Goal: Navigation & Orientation: Find specific page/section

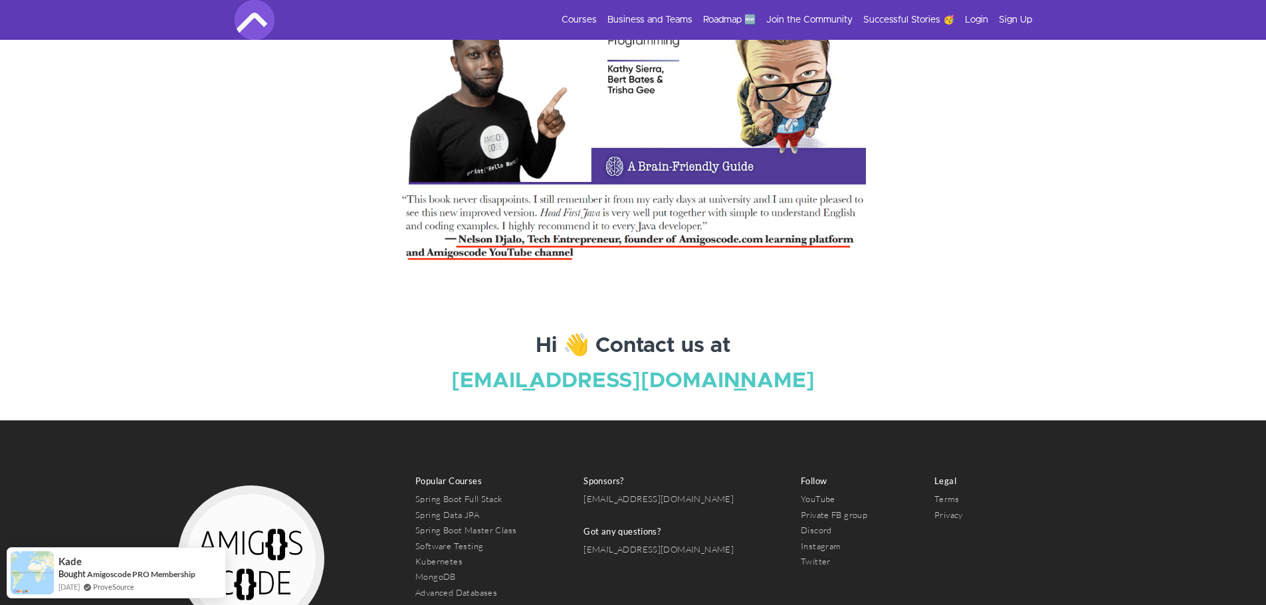
scroll to position [4529, 0]
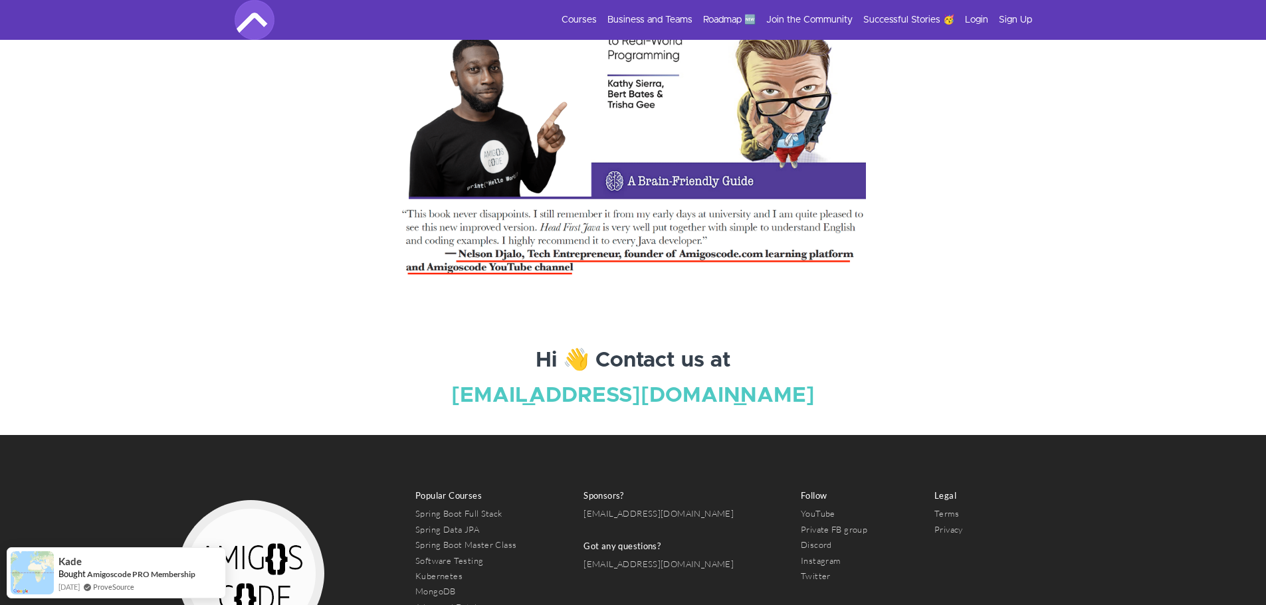
click at [293, 560] on img at bounding box center [251, 575] width 166 height 166
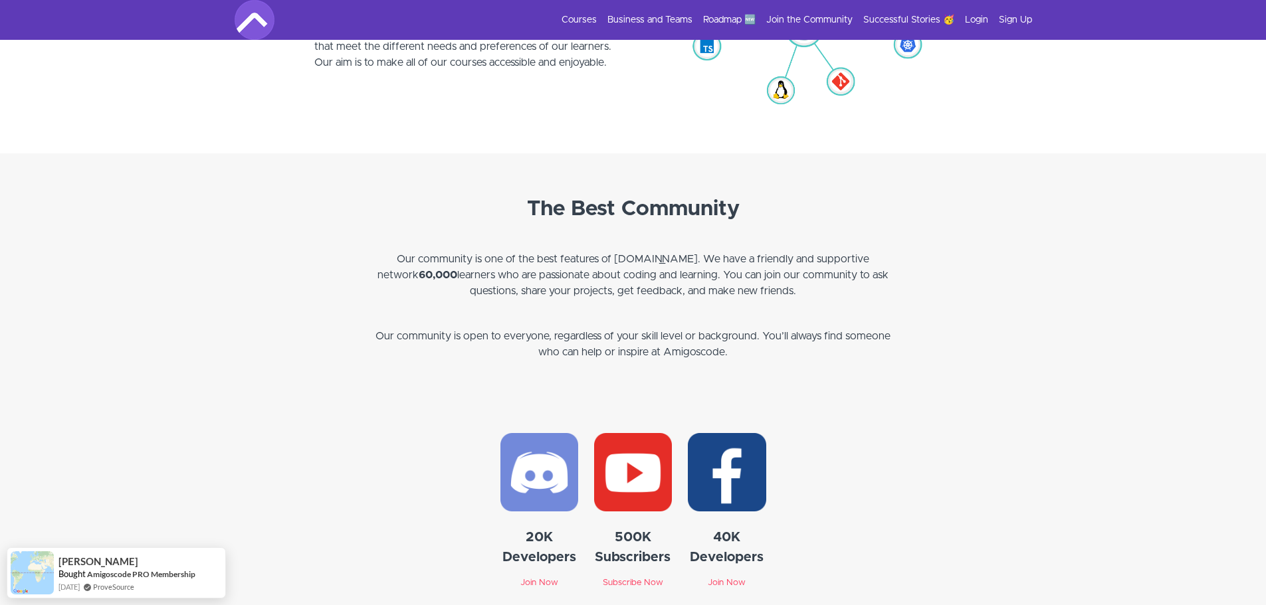
scroll to position [3332, 0]
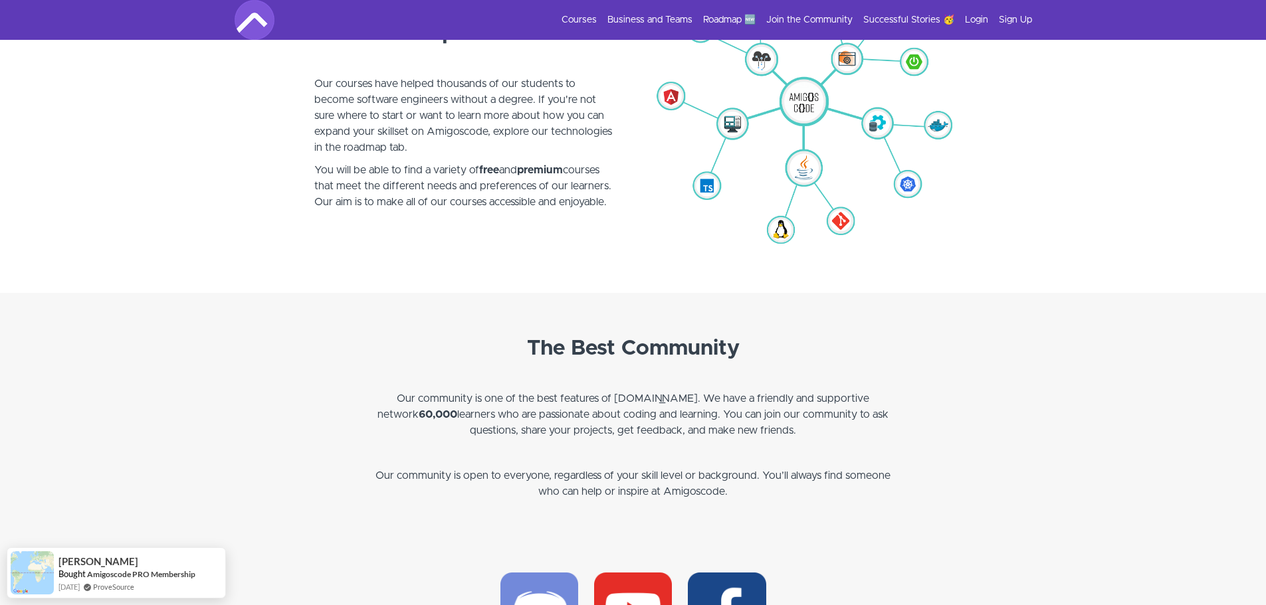
click at [255, 19] on img at bounding box center [255, 20] width 40 height 40
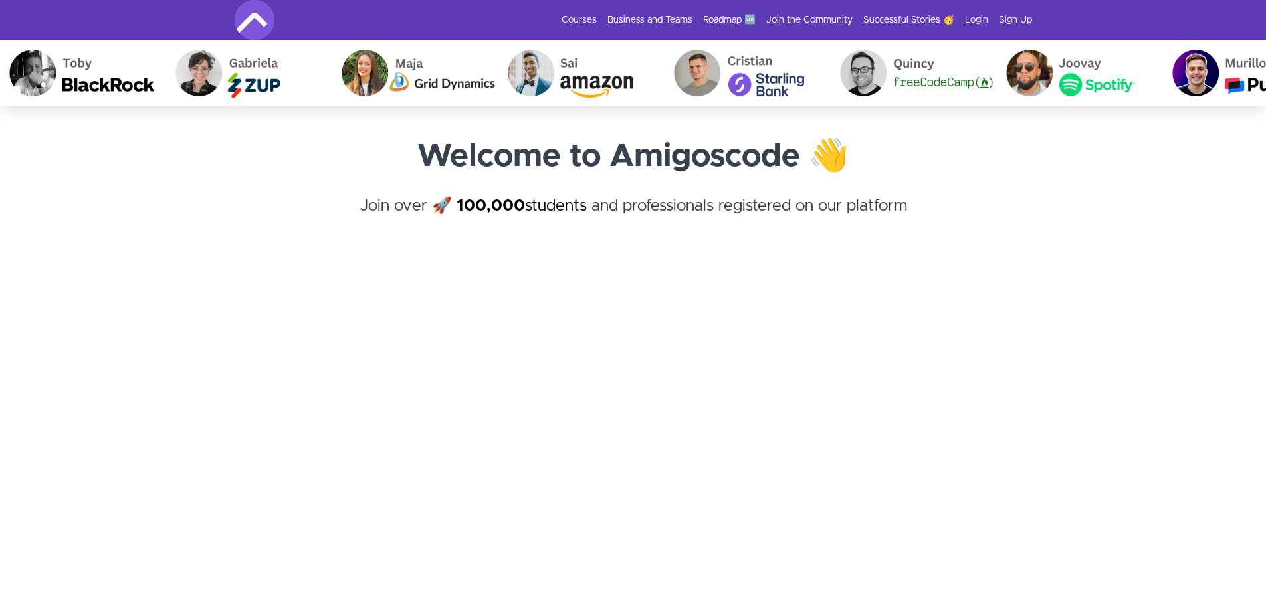
click at [243, 13] on img at bounding box center [255, 20] width 40 height 40
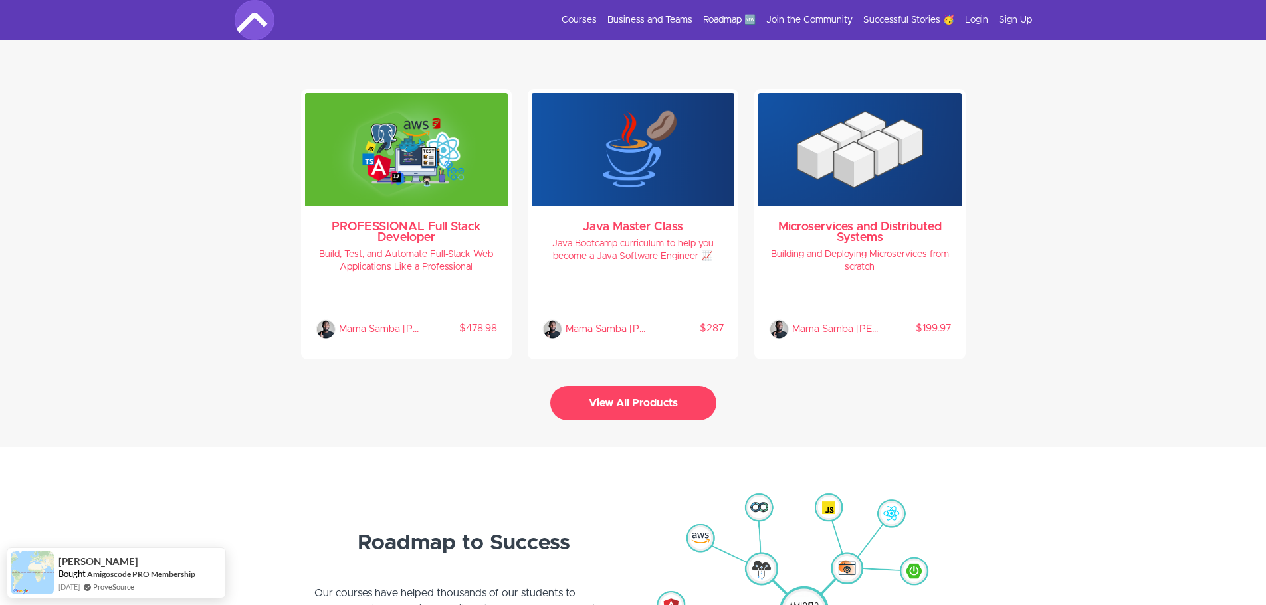
scroll to position [2858, 0]
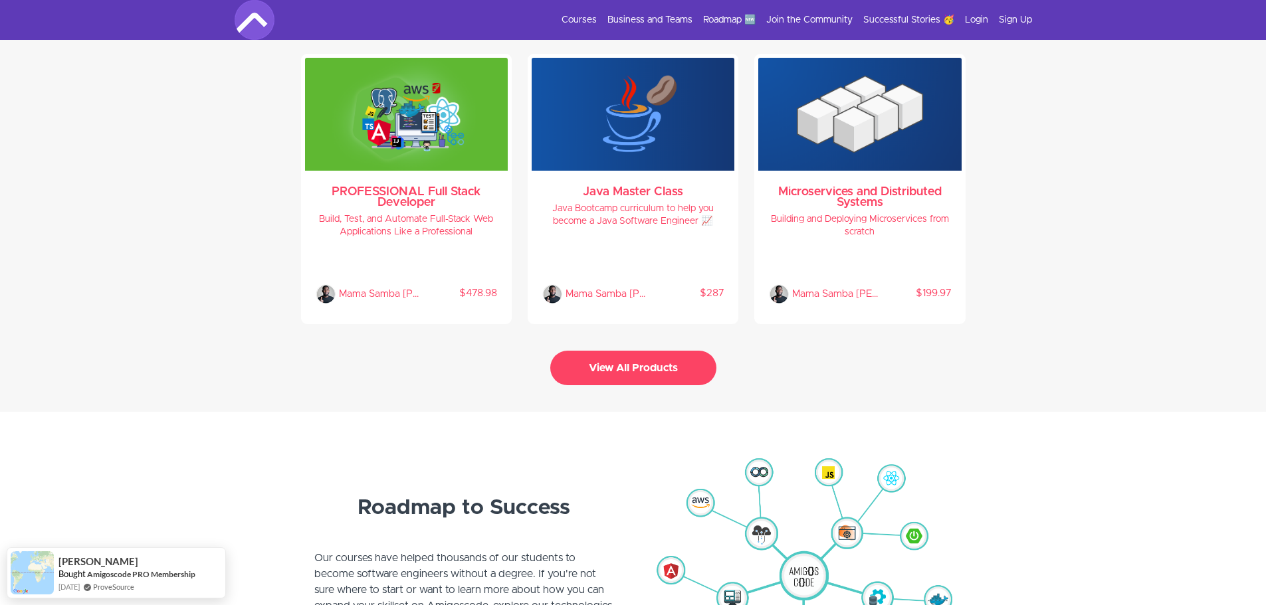
click at [644, 361] on button "View All Products" at bounding box center [633, 368] width 166 height 35
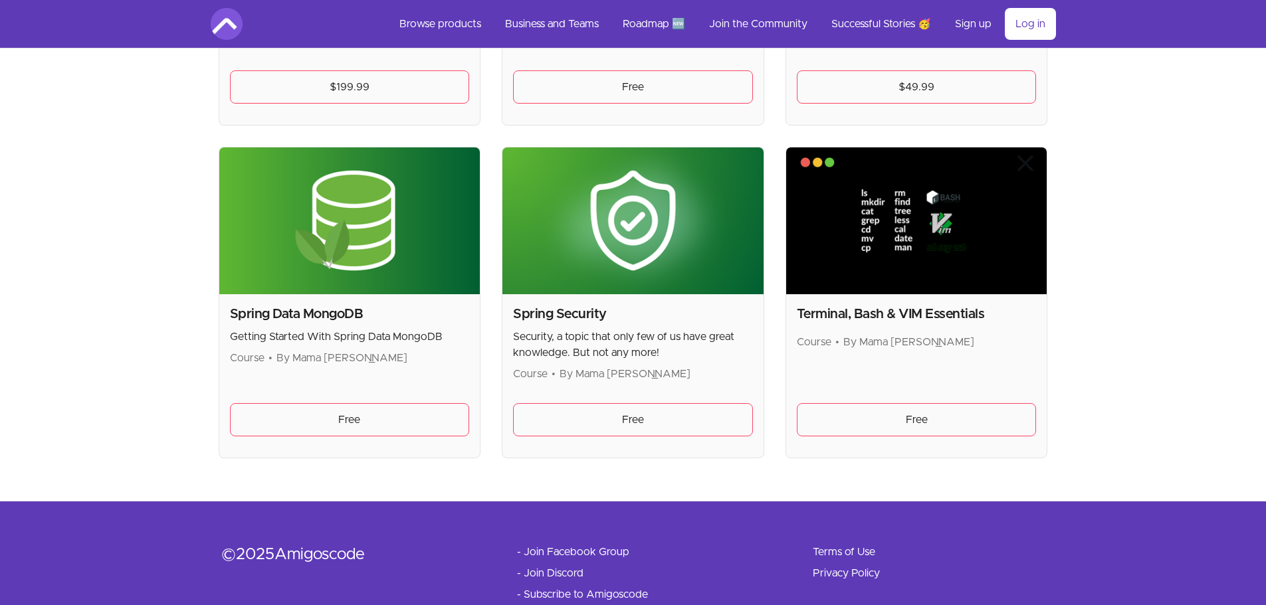
scroll to position [3522, 0]
